Goal: Find specific page/section: Locate a particular part of the current website

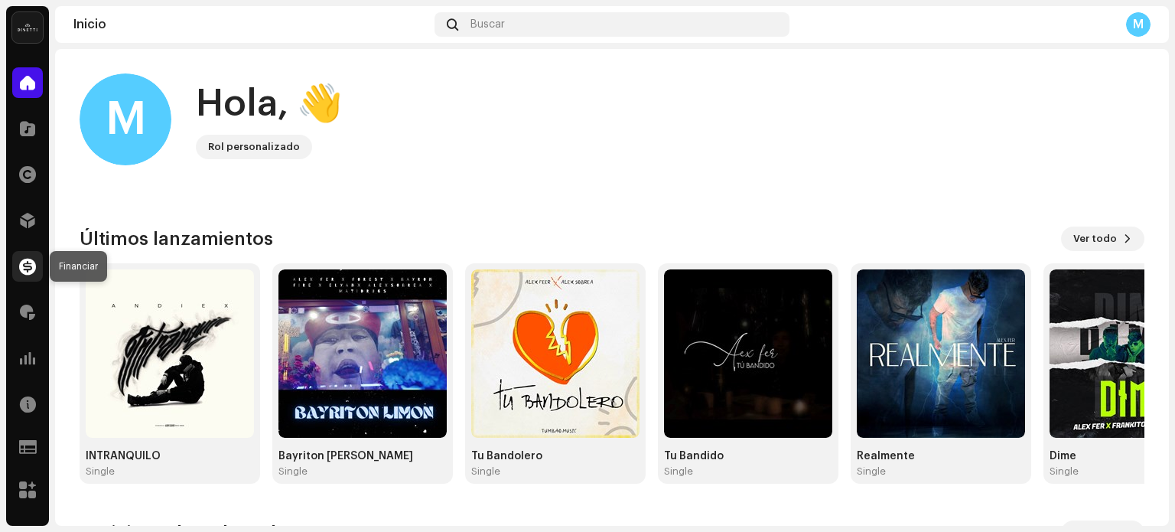
click at [35, 267] on span at bounding box center [27, 266] width 17 height 12
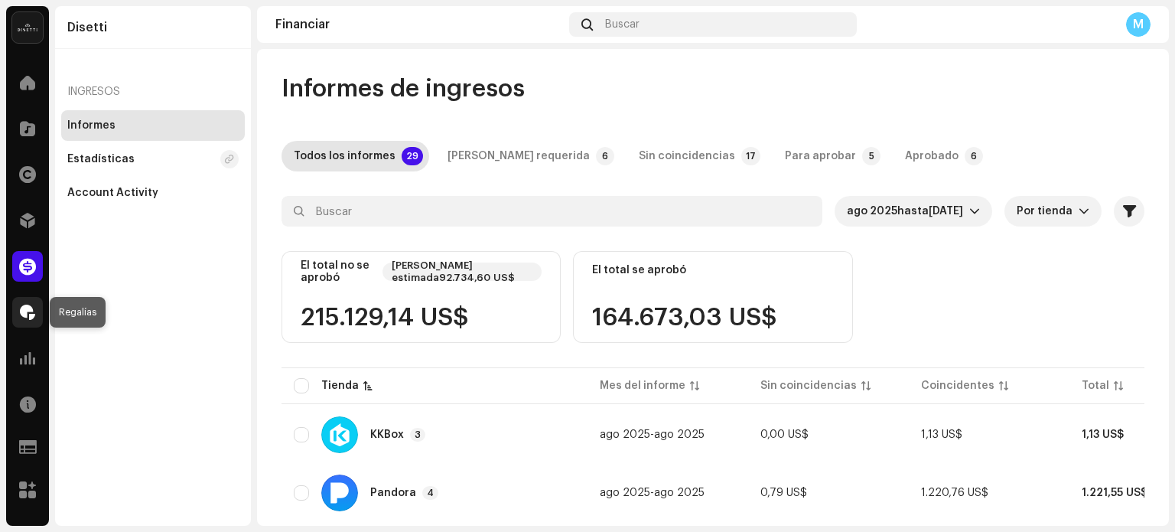
click at [35, 311] on div at bounding box center [27, 312] width 31 height 31
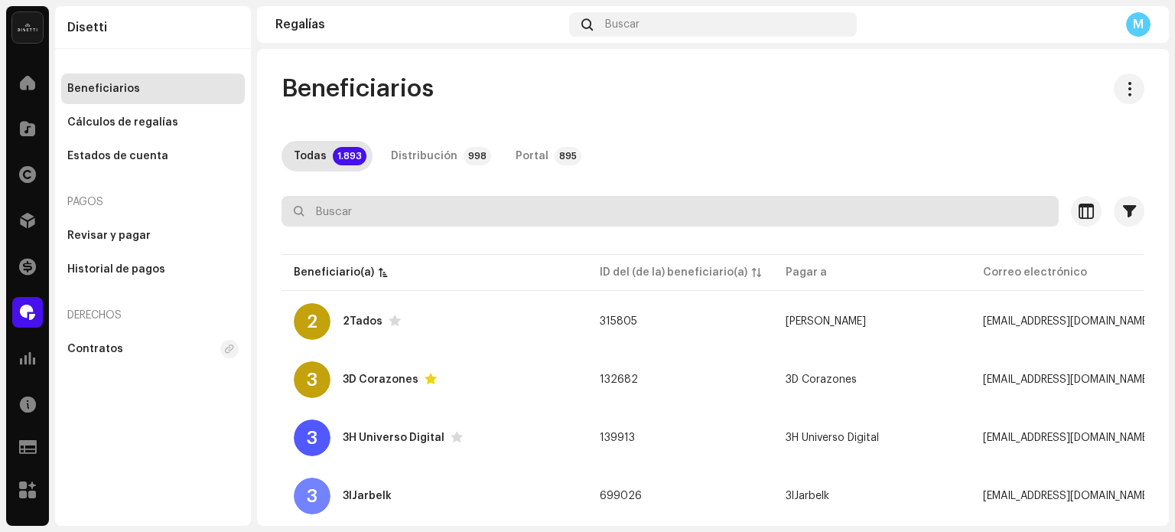
click at [389, 200] on input "text" at bounding box center [669, 211] width 777 height 31
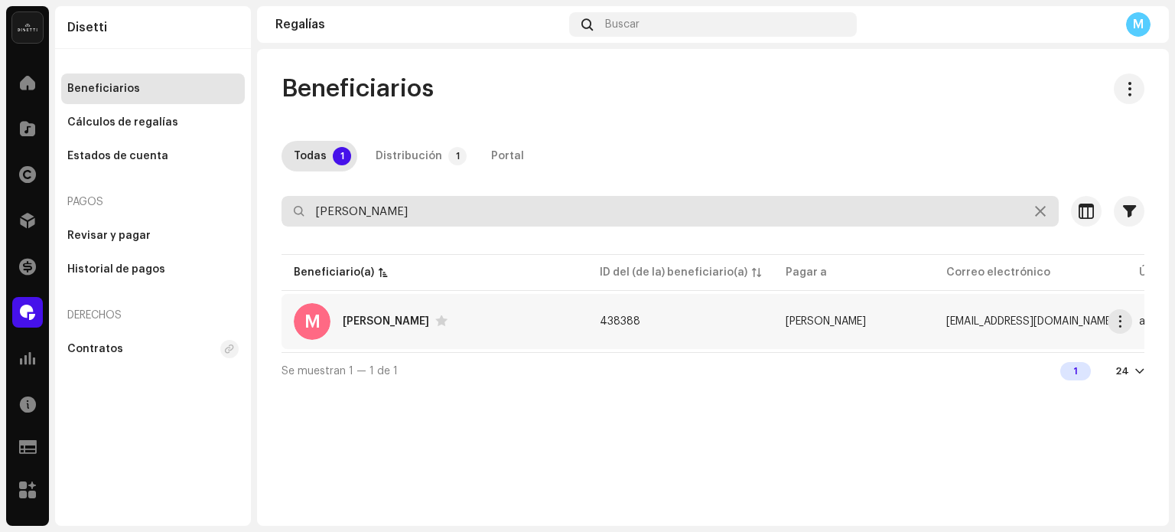
type input "[PERSON_NAME]"
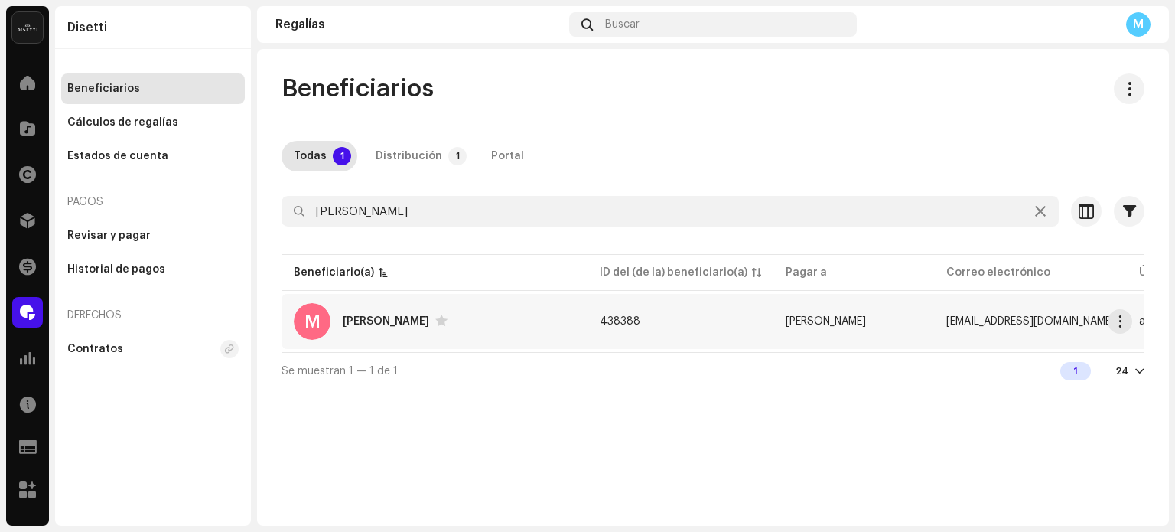
click at [358, 330] on div "M [PERSON_NAME]" at bounding box center [434, 321] width 281 height 37
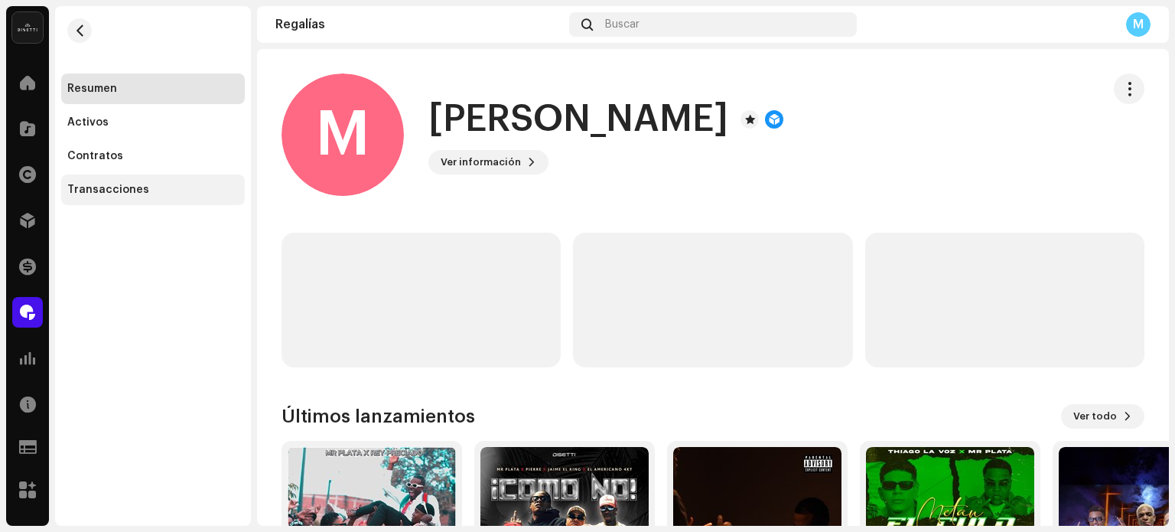
click at [93, 184] on div "Transacciones" at bounding box center [108, 190] width 82 height 12
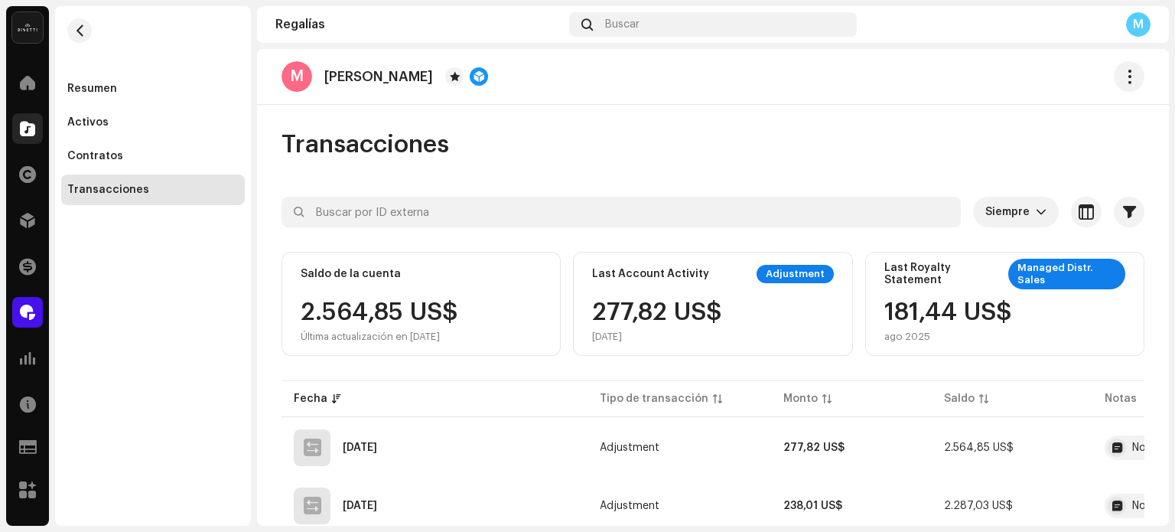
click at [30, 129] on span at bounding box center [27, 128] width 15 height 12
